Goal: Task Accomplishment & Management: Use online tool/utility

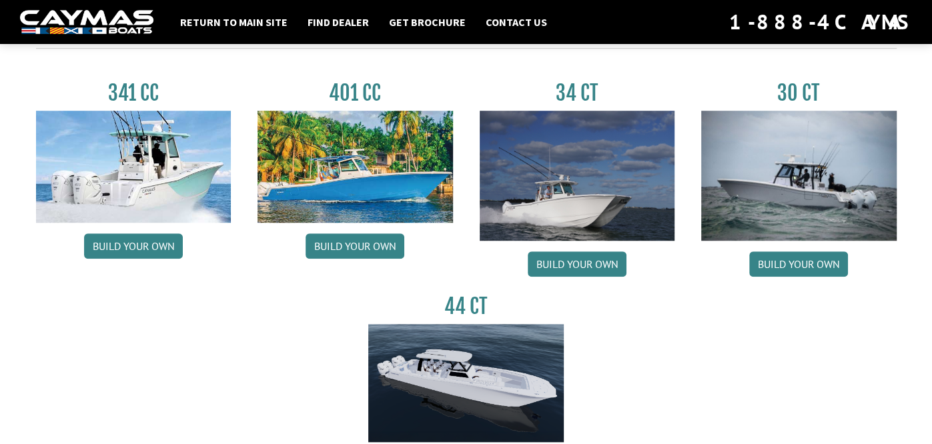
scroll to position [629, 0]
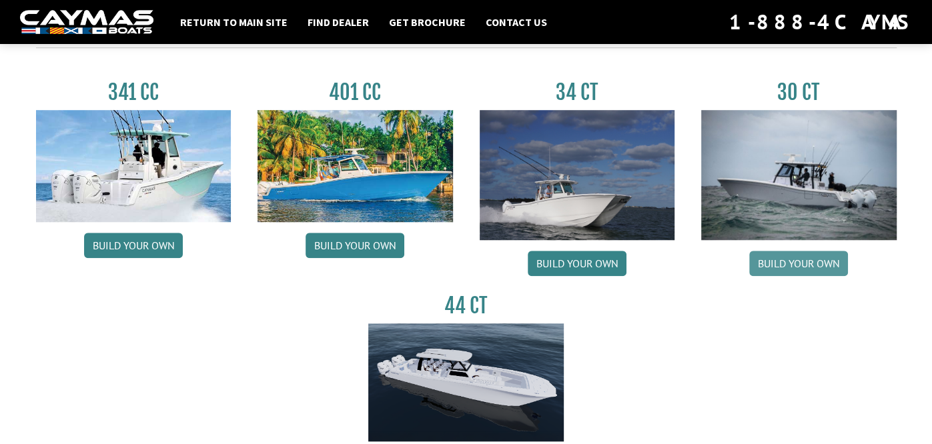
click at [812, 268] on link "Build your own" at bounding box center [798, 263] width 99 height 25
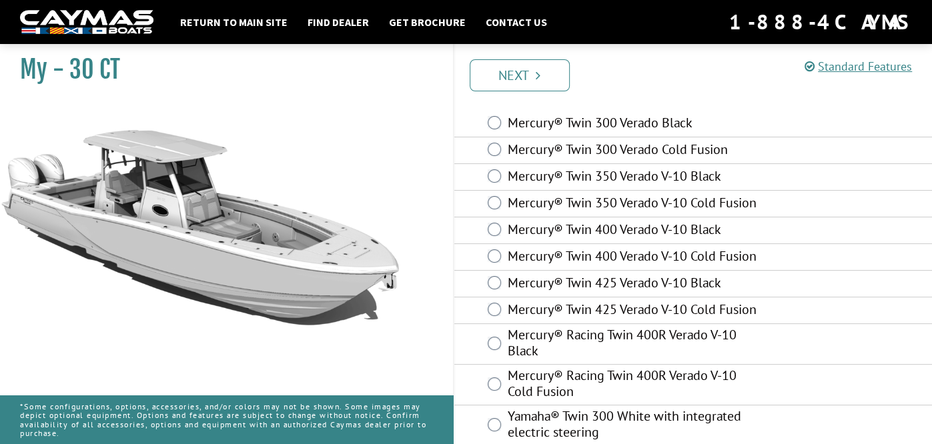
scroll to position [50, 0]
click at [778, 237] on div "Mercury® Twin 400 Verado V-10 Black" at bounding box center [693, 230] width 478 height 27
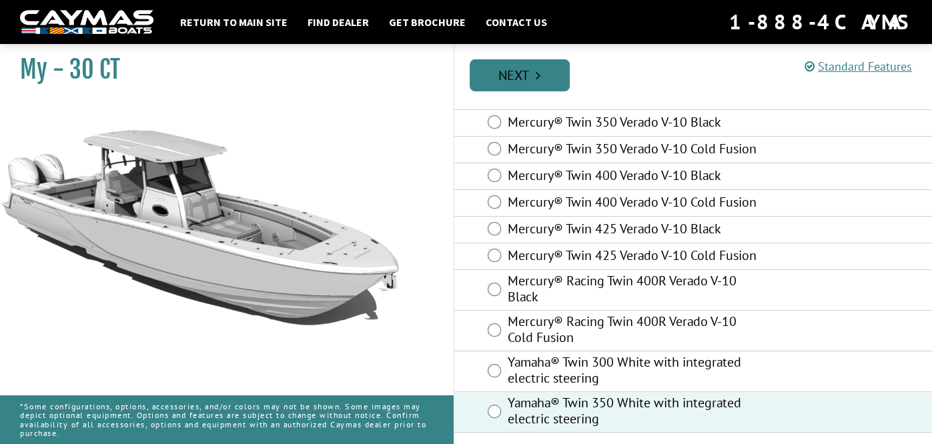
click at [542, 76] on link "Next" at bounding box center [520, 75] width 100 height 32
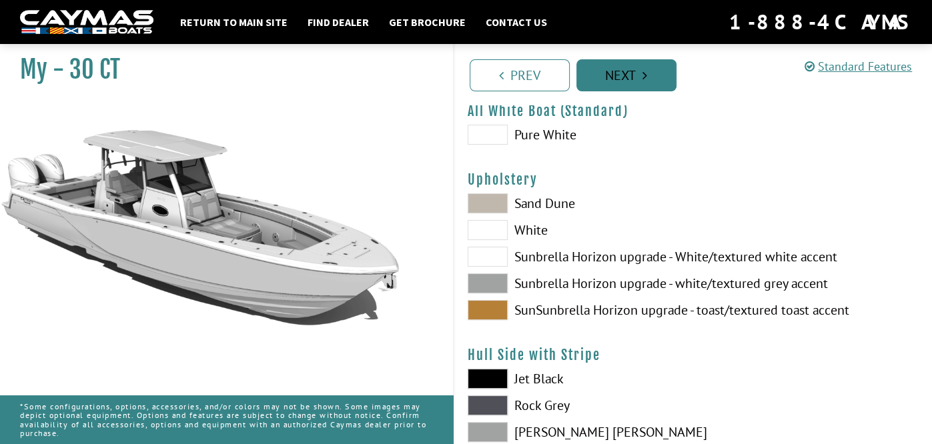
scroll to position [41, 0]
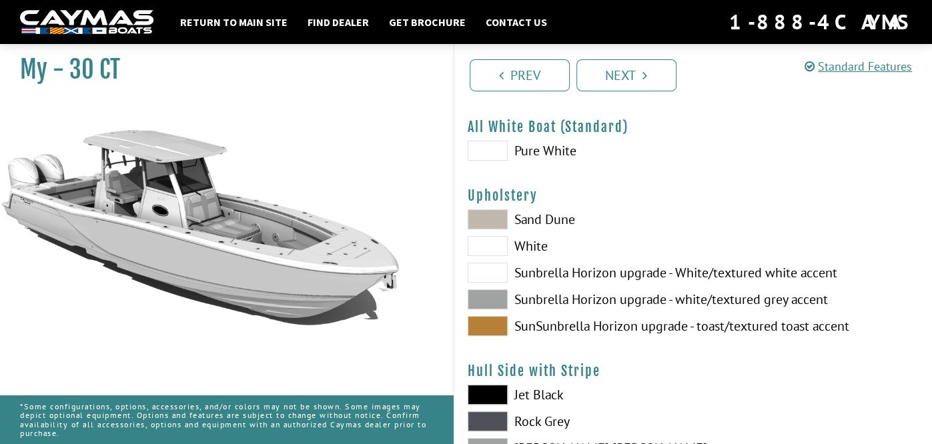
click at [575, 220] on label "Sand Dune" at bounding box center [574, 219] width 212 height 20
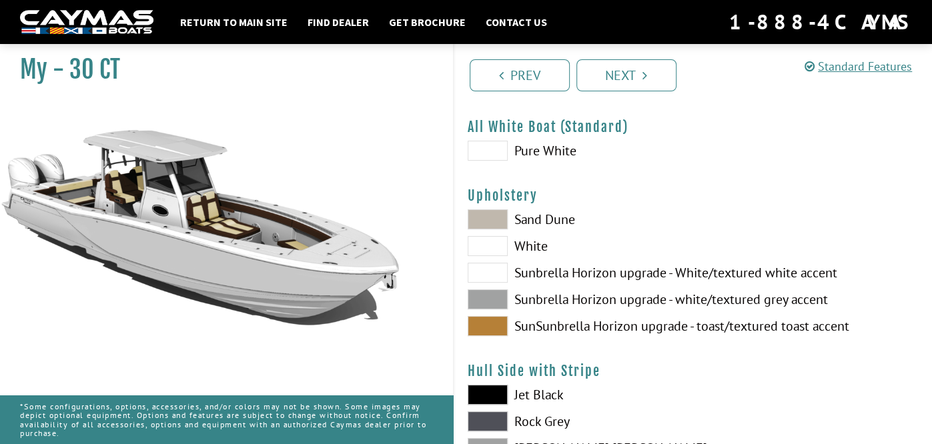
click at [550, 149] on label "Pure White" at bounding box center [574, 151] width 212 height 20
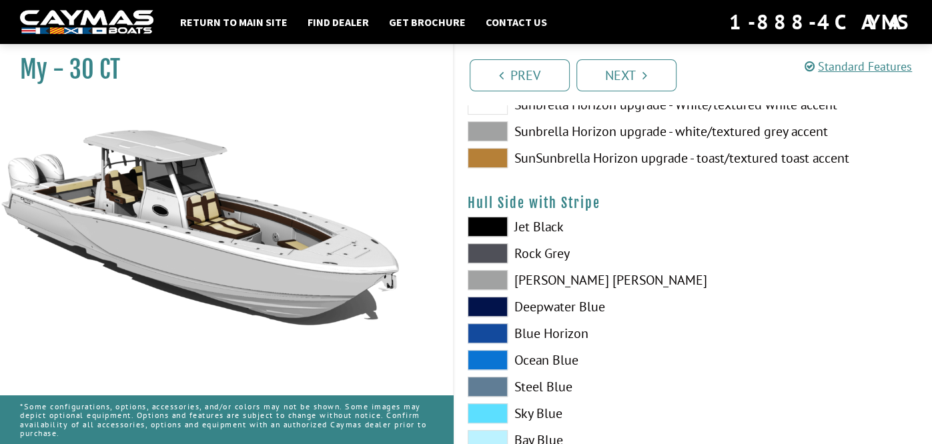
scroll to position [209, 0]
click at [542, 227] on label "Jet Black" at bounding box center [574, 226] width 212 height 20
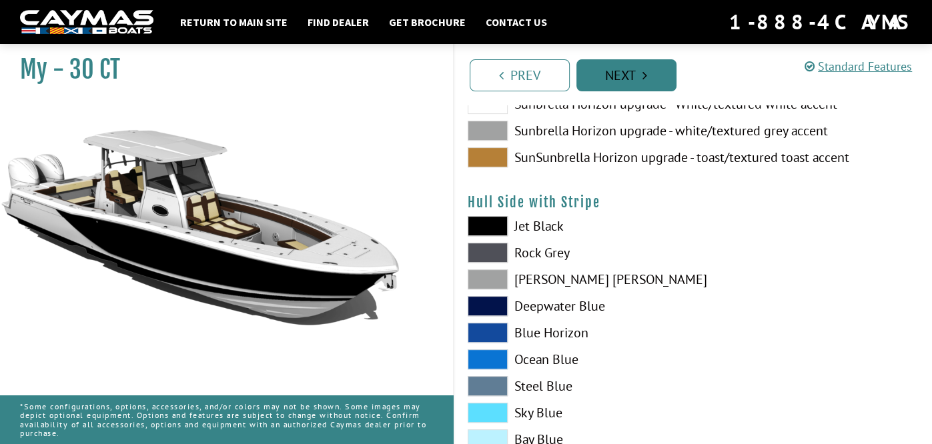
click at [634, 78] on link "Next" at bounding box center [626, 75] width 100 height 32
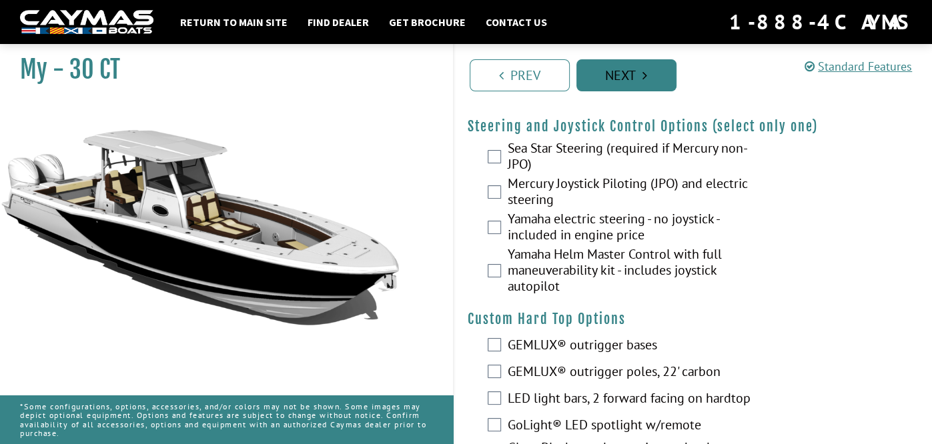
scroll to position [39, 0]
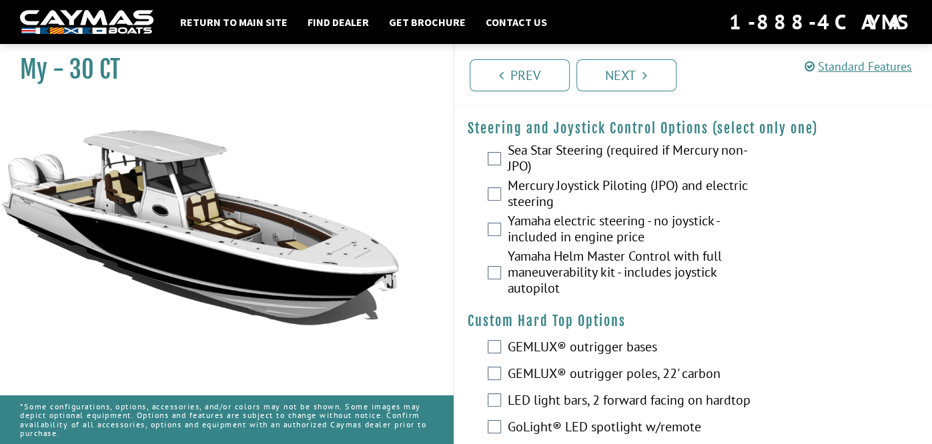
click at [605, 271] on label "Yamaha Helm Master Control with full maneuverability kit - includes joystick au…" at bounding box center [634, 273] width 255 height 51
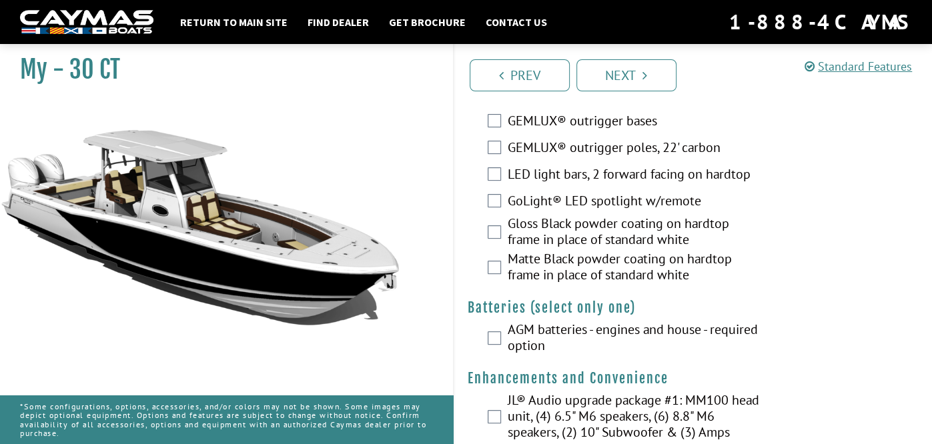
scroll to position [266, 0]
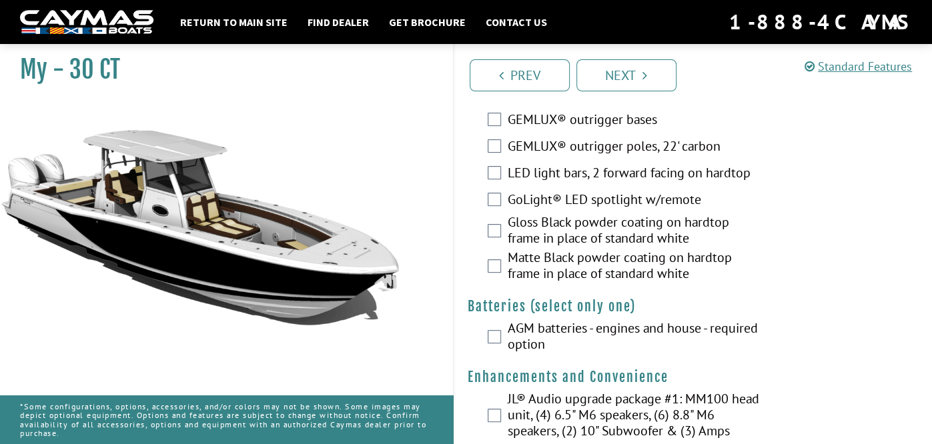
click at [617, 181] on label "LED light bars, 2 forward facing on hardtop" at bounding box center [634, 174] width 255 height 19
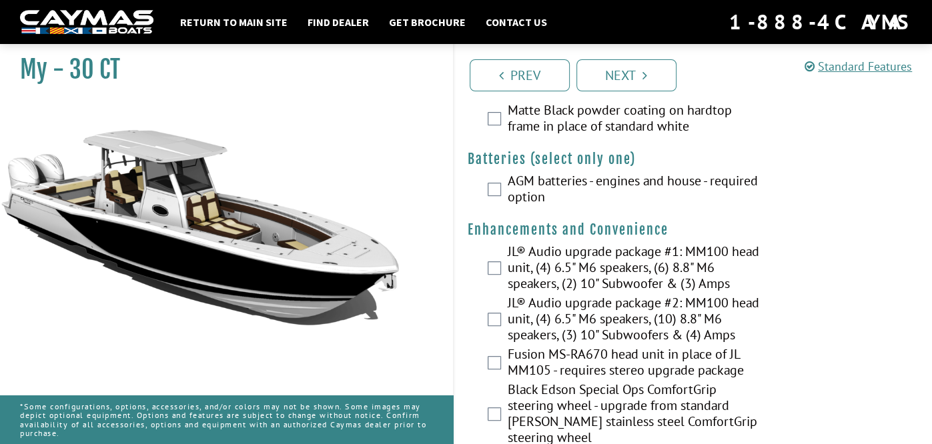
scroll to position [413, 0]
click at [616, 189] on label "AGM batteries - engines and house - required option" at bounding box center [634, 190] width 255 height 35
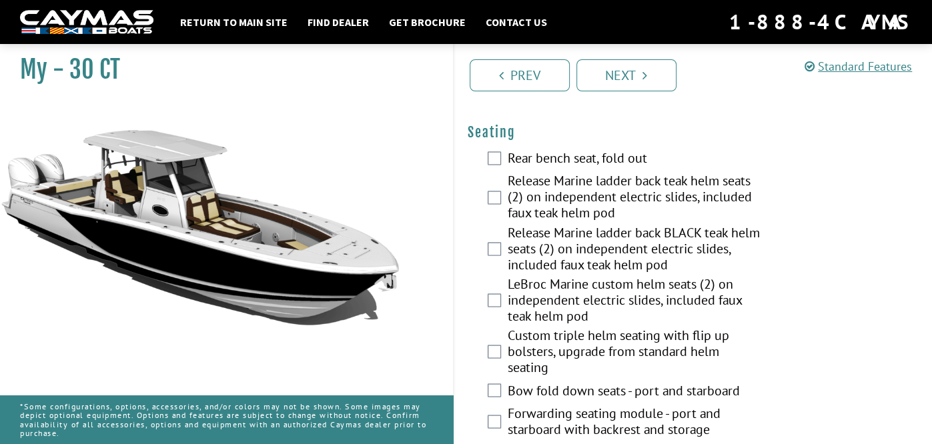
scroll to position [1481, 0]
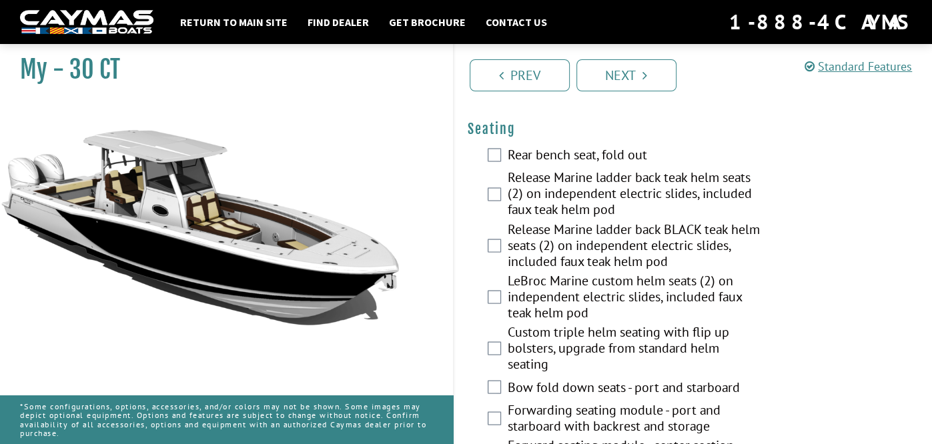
click at [616, 163] on label "Rear bench seat, fold out" at bounding box center [634, 156] width 255 height 19
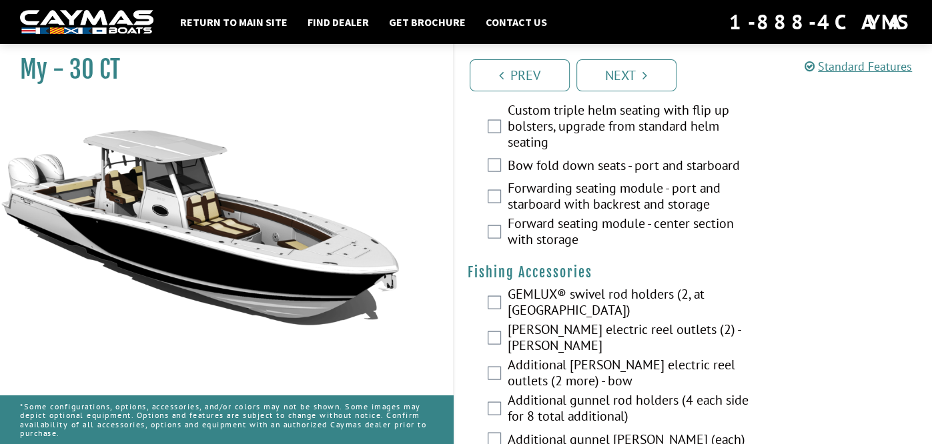
scroll to position [1706, 0]
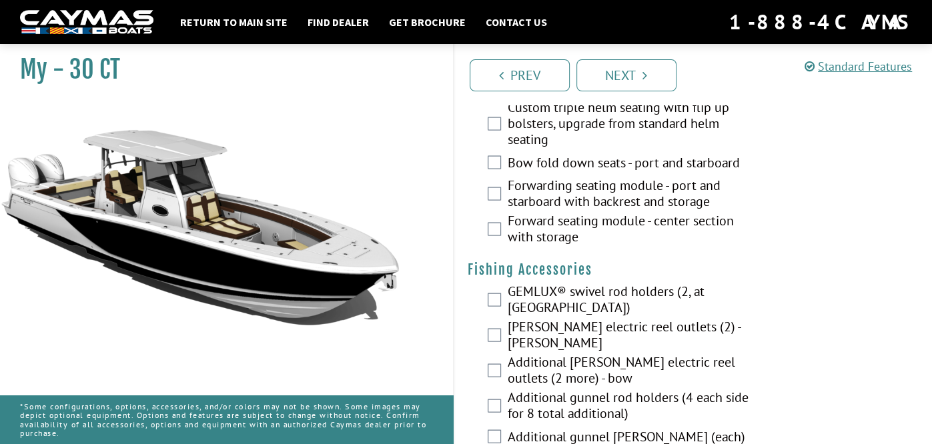
click at [618, 203] on label "Forwarding seating module - port and starboard with backrest and storage" at bounding box center [634, 194] width 255 height 35
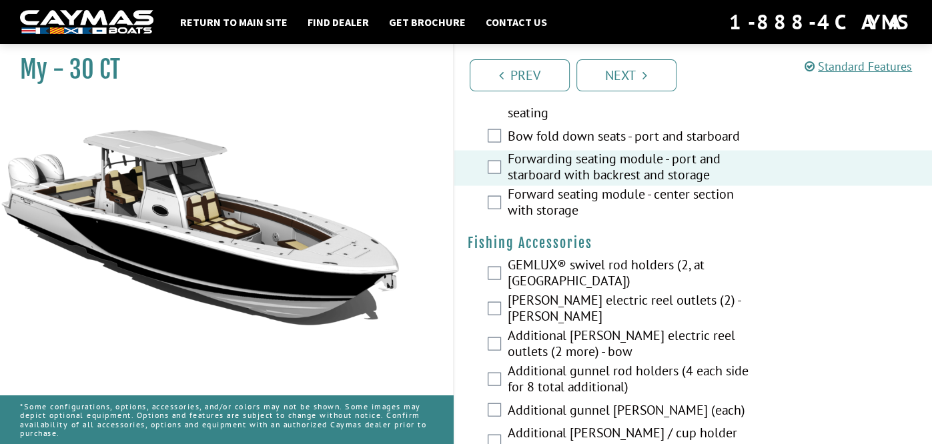
click at [622, 202] on label "Forward seating module - center section with storage" at bounding box center [634, 203] width 255 height 35
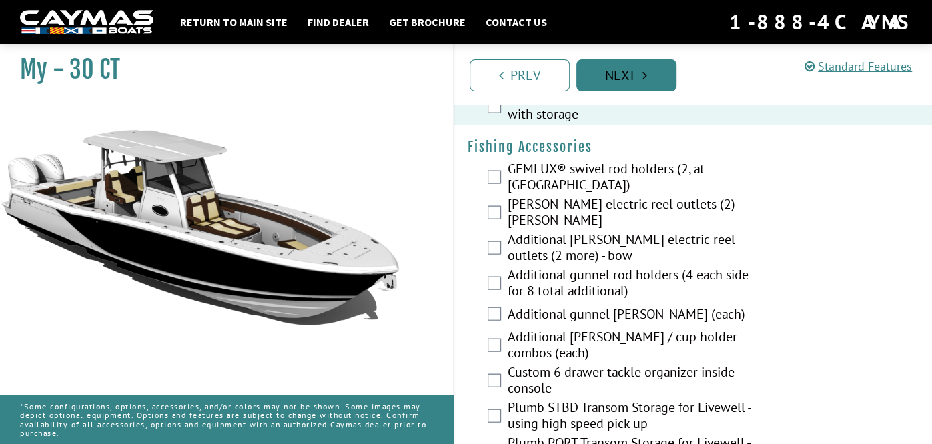
click at [645, 71] on icon "Pagination" at bounding box center [644, 75] width 5 height 13
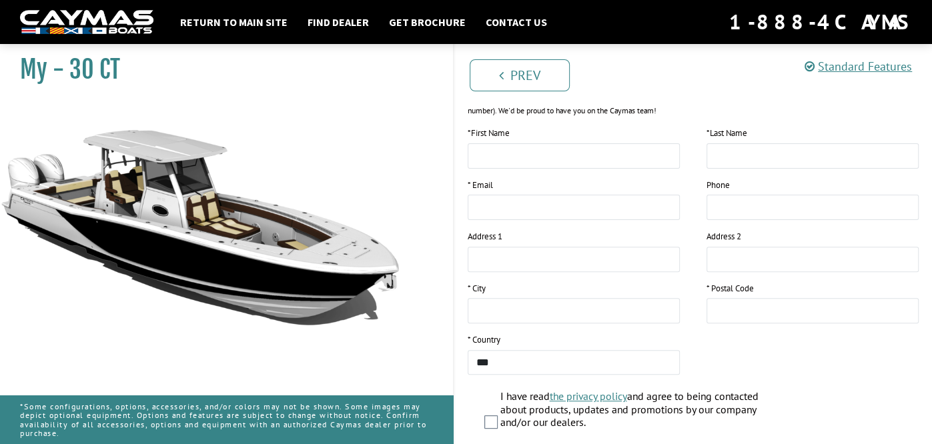
scroll to position [0, 0]
